Goal: Transaction & Acquisition: Purchase product/service

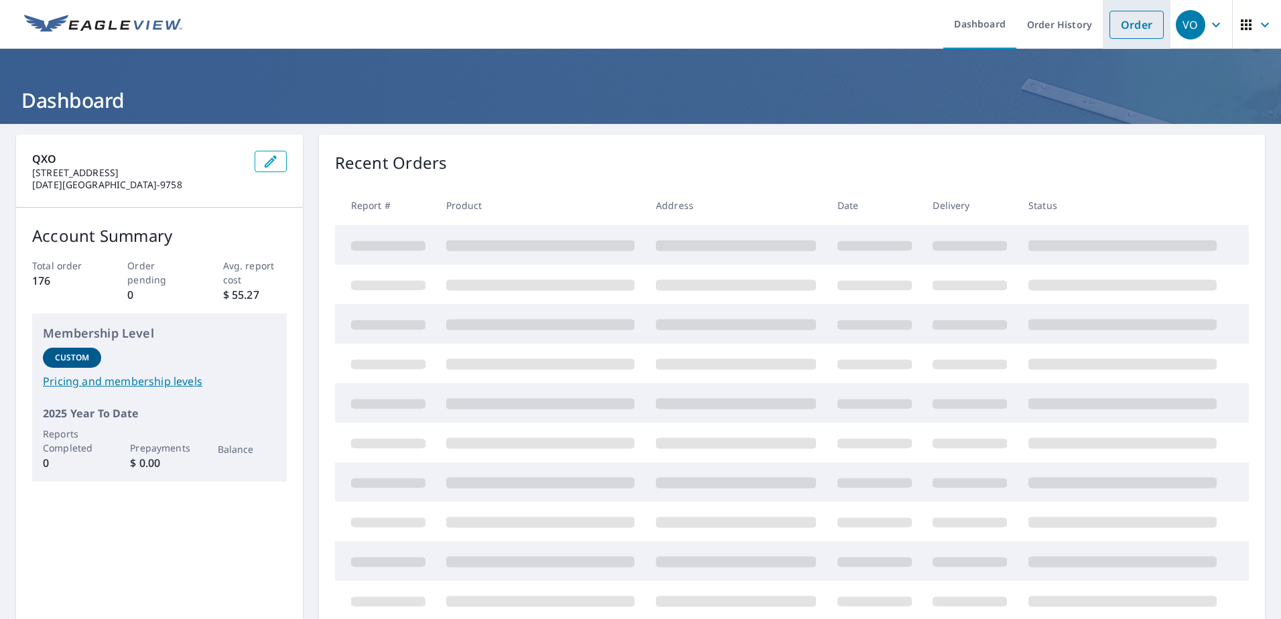
click at [1133, 21] on link "Order" at bounding box center [1137, 25] width 54 height 28
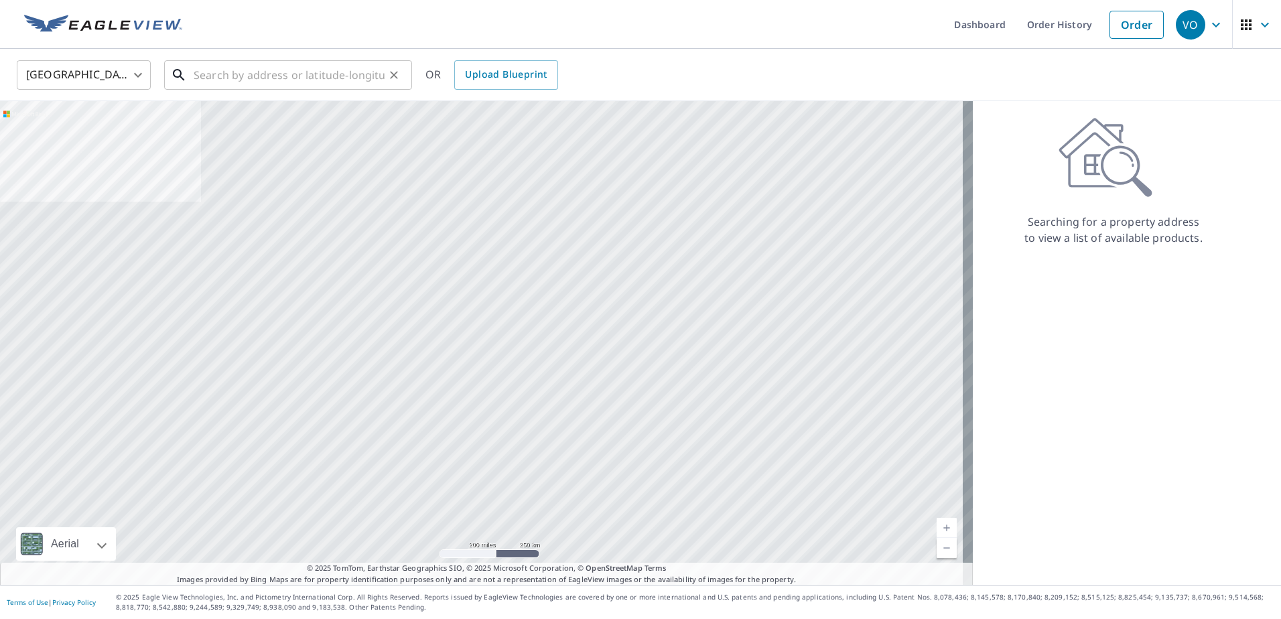
click at [337, 82] on input "text" at bounding box center [289, 75] width 191 height 38
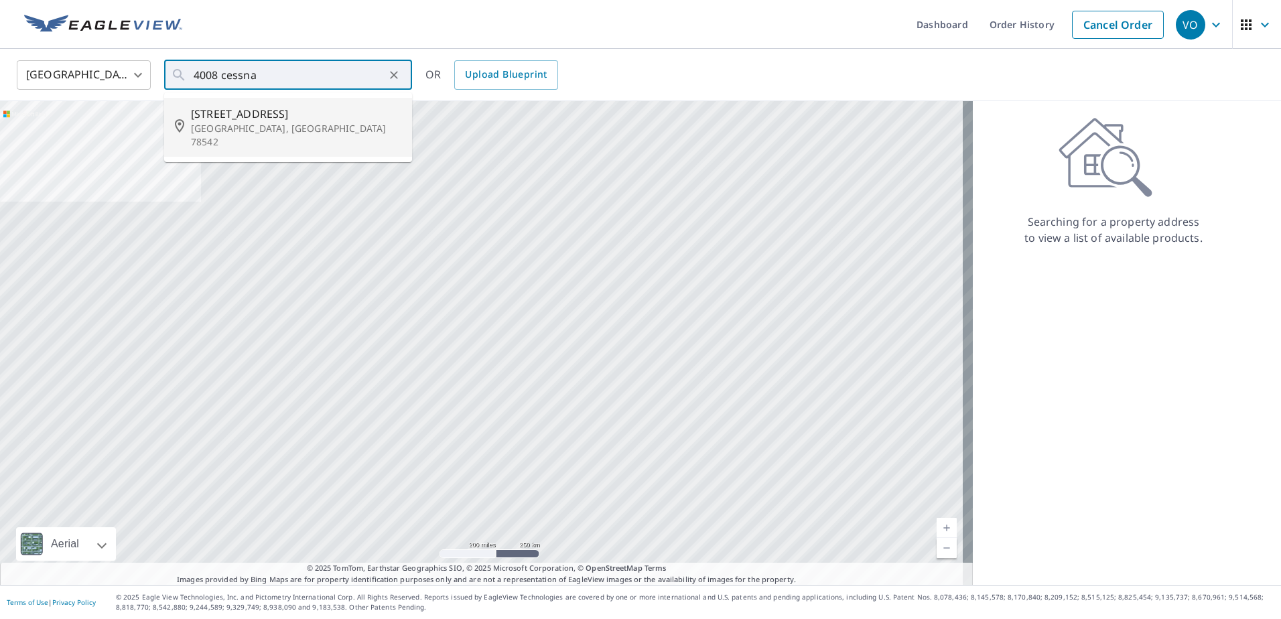
type input "[STREET_ADDRESS]"
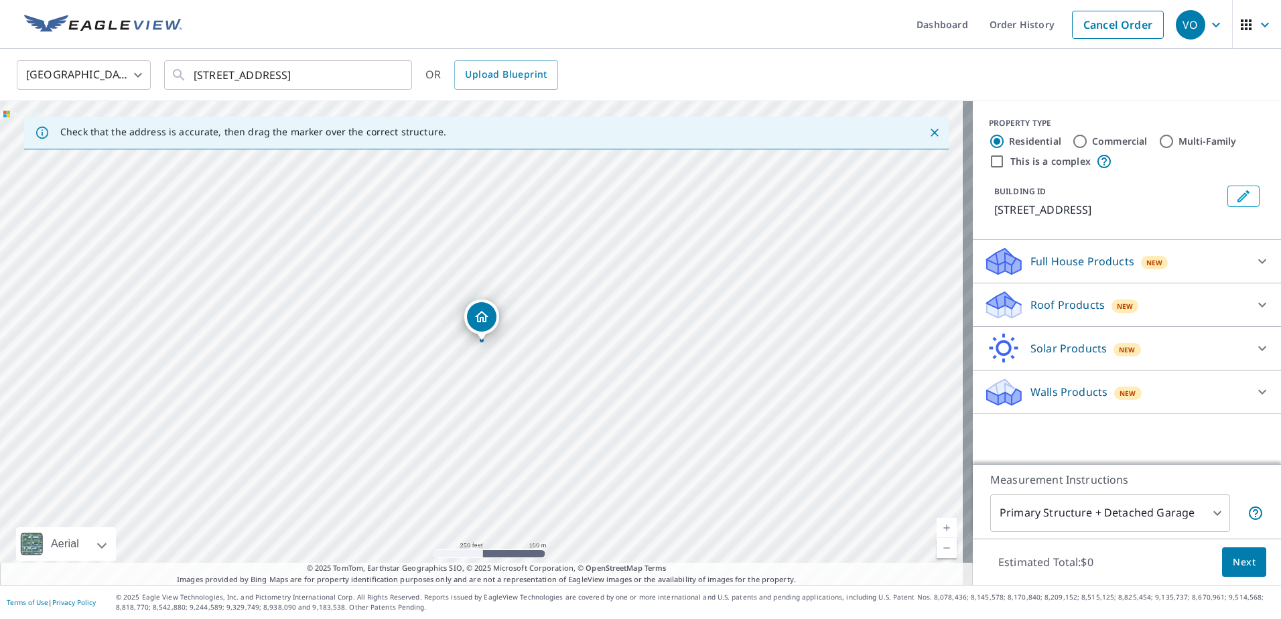
click at [937, 529] on link "Current Level 17, Zoom In" at bounding box center [947, 528] width 20 height 20
click at [937, 529] on link "Current Level 17.731632149863167, Zoom In" at bounding box center [947, 528] width 20 height 20
click at [937, 529] on link "Current Level 18.410918582115702, Zoom In Disabled" at bounding box center [947, 528] width 20 height 20
click at [1047, 390] on p "Walls Products" at bounding box center [1069, 392] width 77 height 16
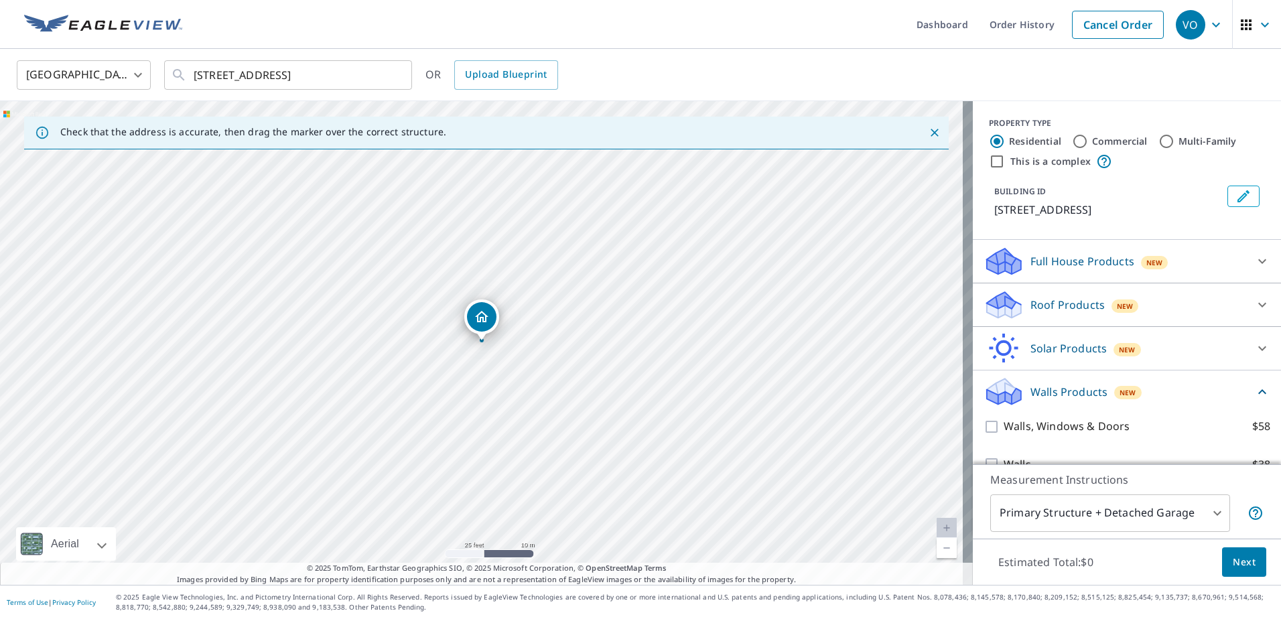
click at [1076, 265] on p "Full House Products" at bounding box center [1083, 261] width 104 height 16
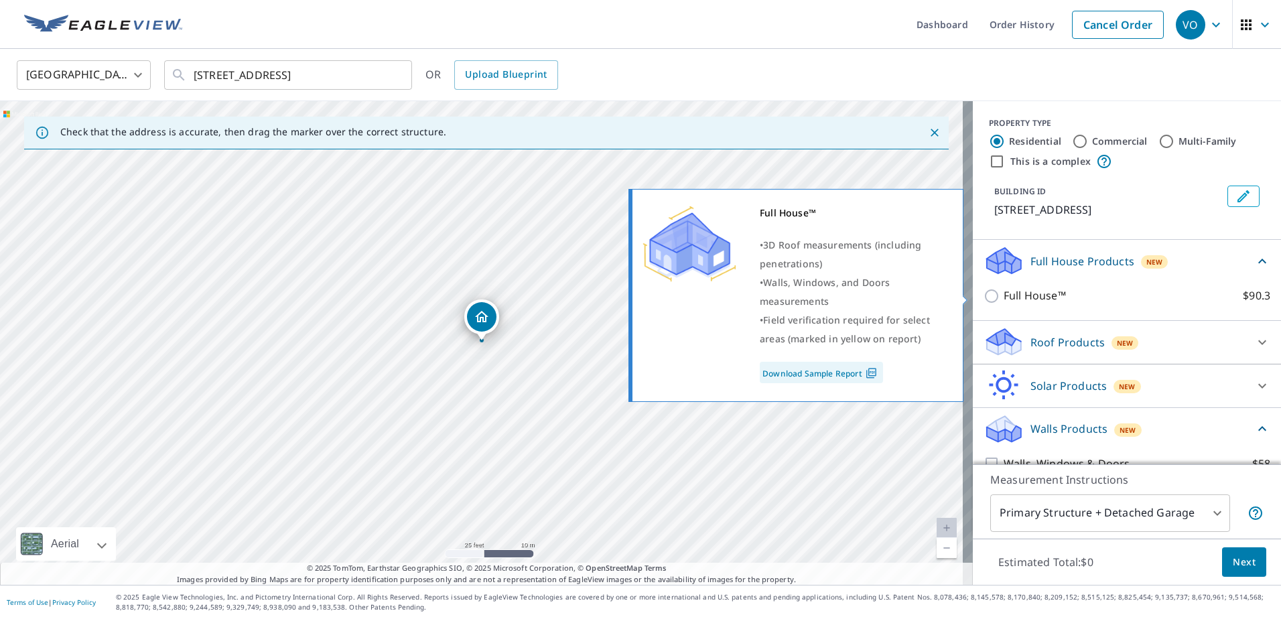
click at [984, 296] on input "Full House™ $90.3" at bounding box center [994, 296] width 20 height 16
checkbox input "true"
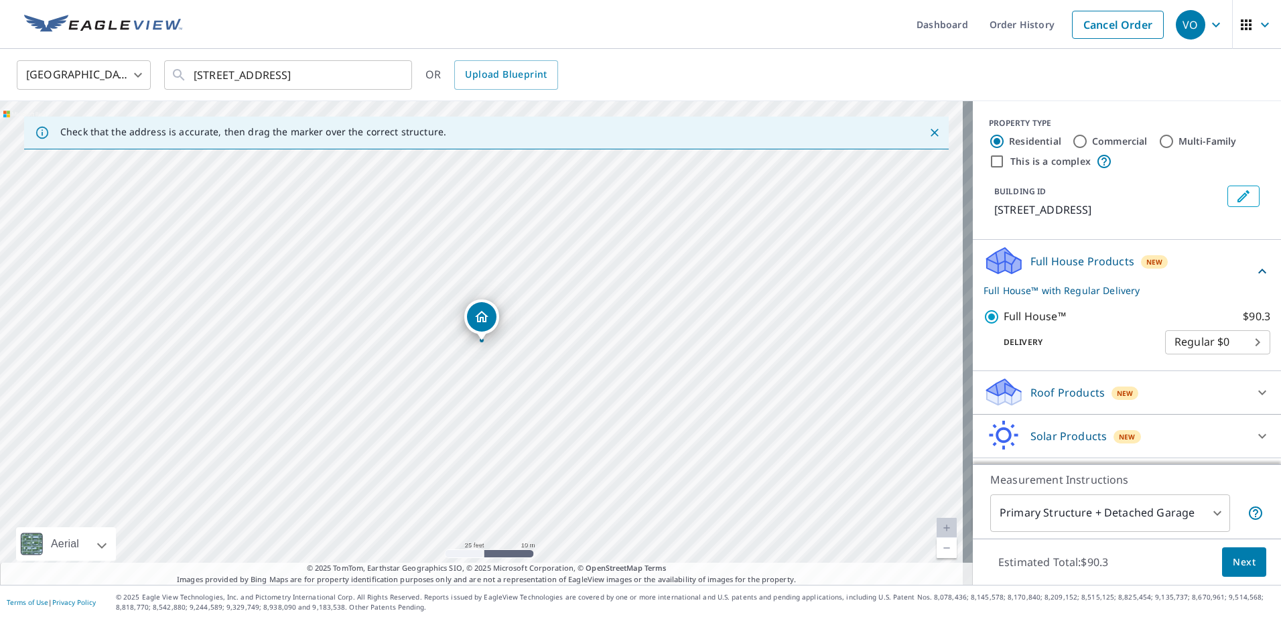
click at [1185, 346] on body "[PERSON_NAME] Dashboard Order History Cancel Order VO [GEOGRAPHIC_DATA] [GEOGRA…" at bounding box center [640, 309] width 1281 height 619
click at [1184, 352] on li "Regular $0" at bounding box center [1197, 342] width 105 height 24
click at [1244, 567] on span "Next" at bounding box center [1244, 562] width 23 height 17
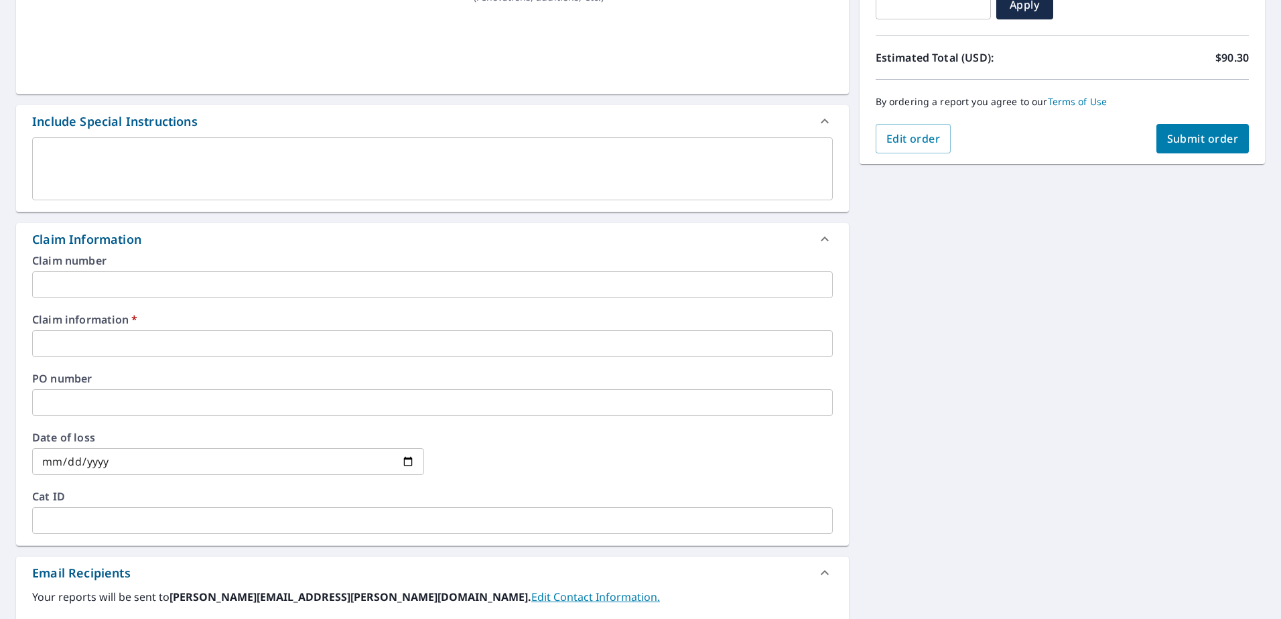
scroll to position [335, 0]
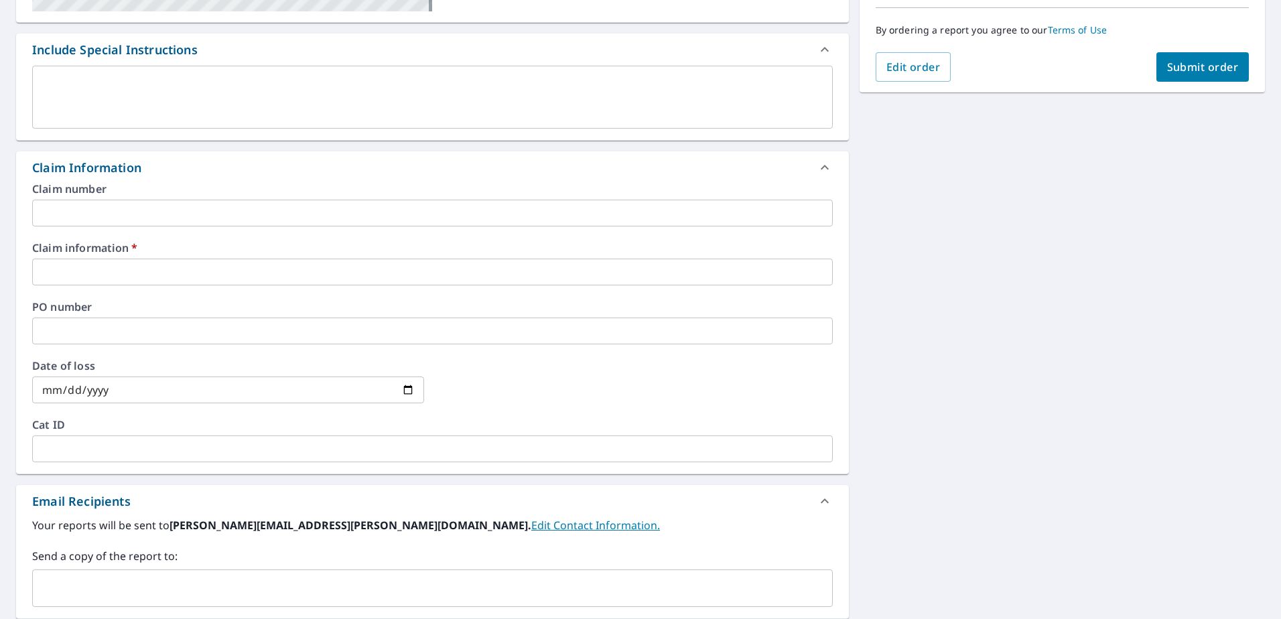
click at [140, 269] on input "text" at bounding box center [432, 272] width 801 height 27
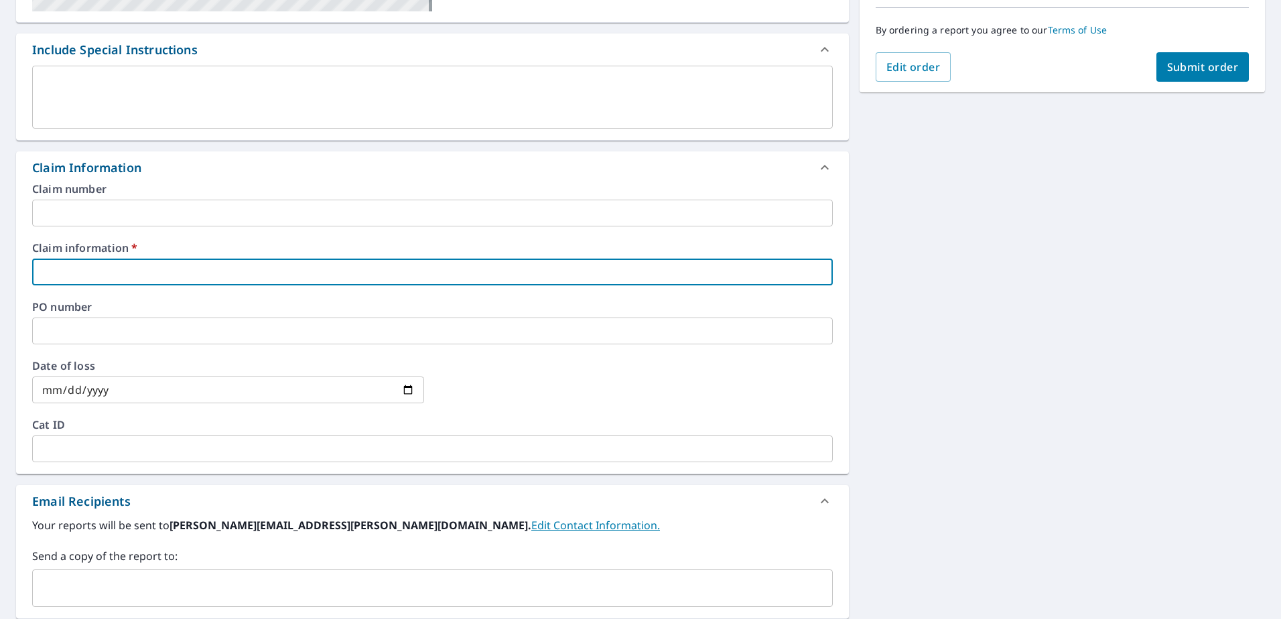
type input "BuffaloRoofing"
click at [1210, 74] on span "Submit order" at bounding box center [1203, 67] width 72 height 15
checkbox input "true"
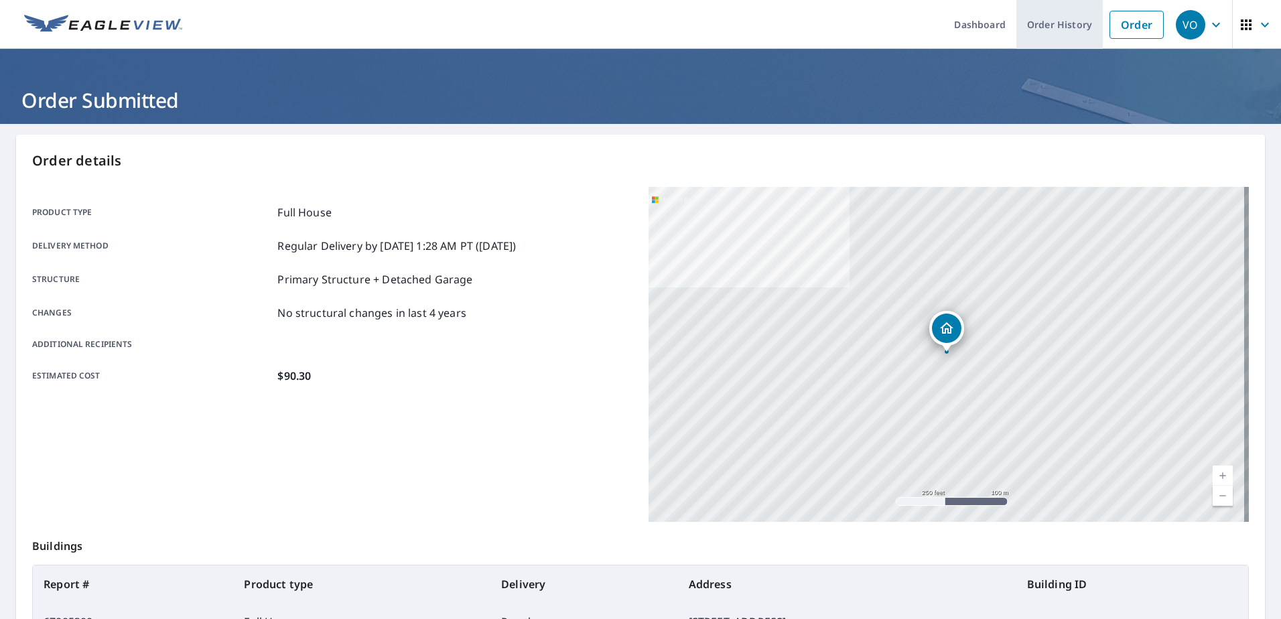
click at [1068, 13] on link "Order History" at bounding box center [1060, 24] width 86 height 49
